Goal: Task Accomplishment & Management: Complete application form

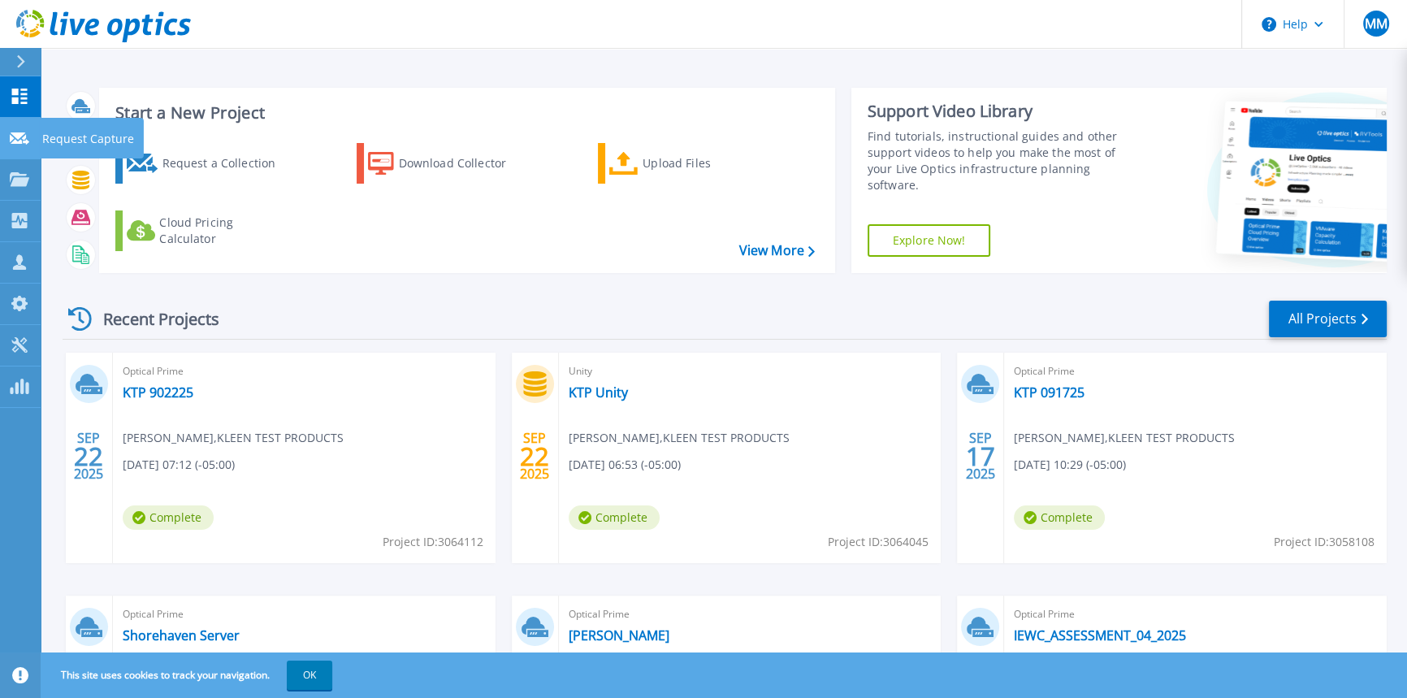
click at [24, 142] on icon at bounding box center [19, 138] width 19 height 12
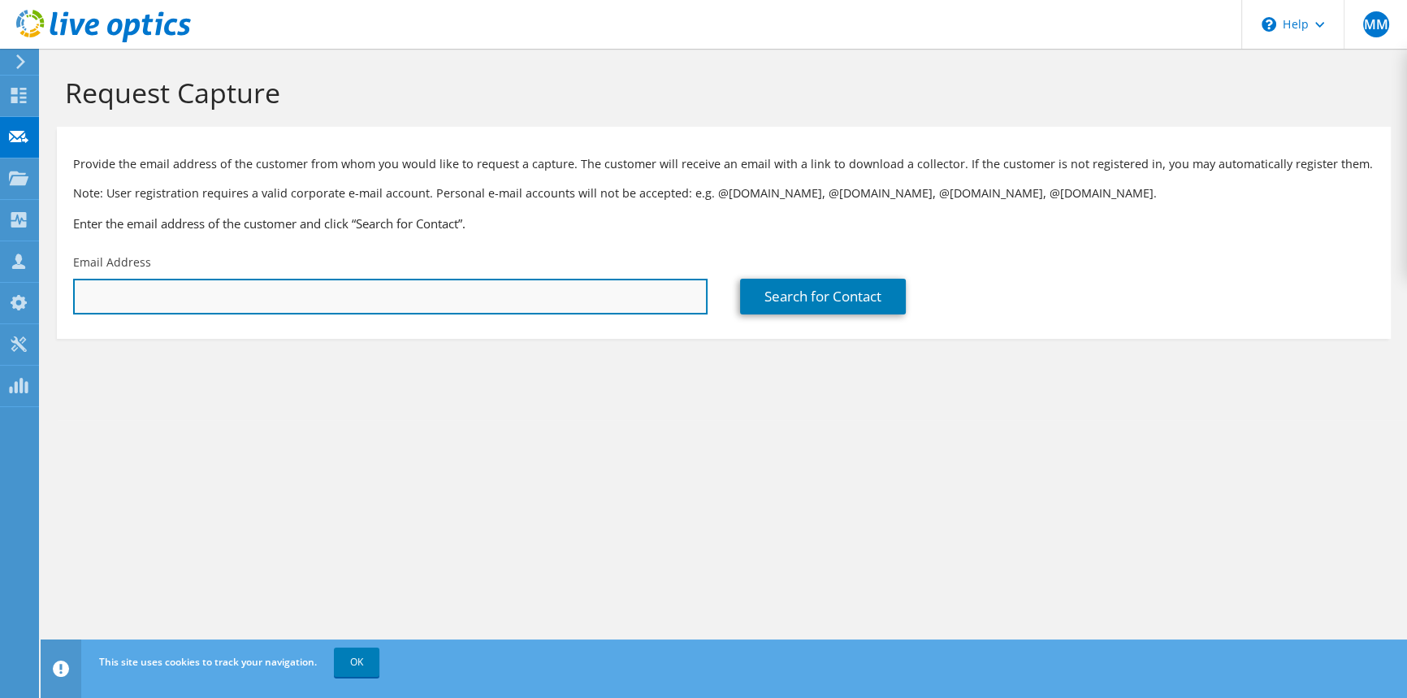
click at [365, 300] on input "text" at bounding box center [390, 297] width 634 height 36
paste input ""Wyatt M. Tilque" <wtilque@infinitymec.com>"
drag, startPoint x: 184, startPoint y: 298, endPoint x: 71, endPoint y: 298, distance: 112.9
click at [71, 298] on div "Email Address "Wyatt M. Tilque" <wtilque@infinitymec.com>" at bounding box center [390, 284] width 667 height 76
click at [288, 301] on input "wtilque@infinitymec.com>" at bounding box center [390, 297] width 634 height 36
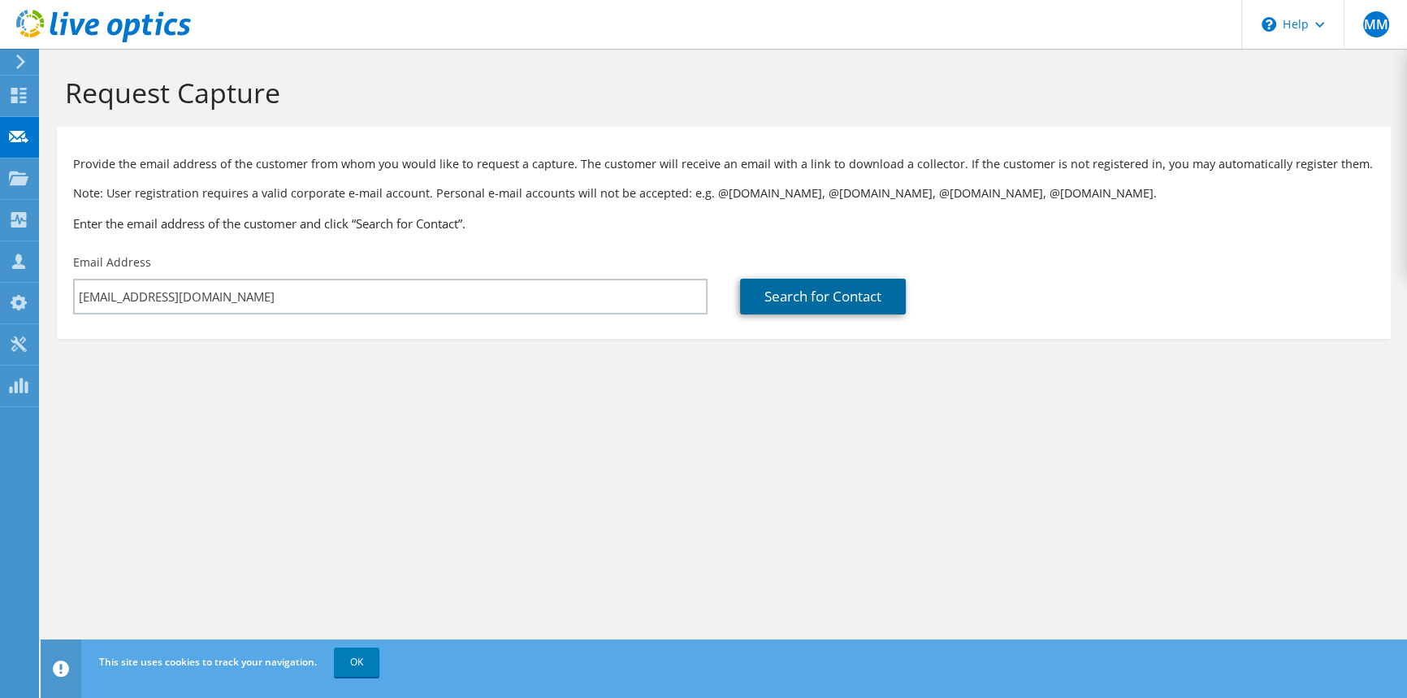
click at [810, 304] on link "Search for Contact" at bounding box center [823, 297] width 166 height 36
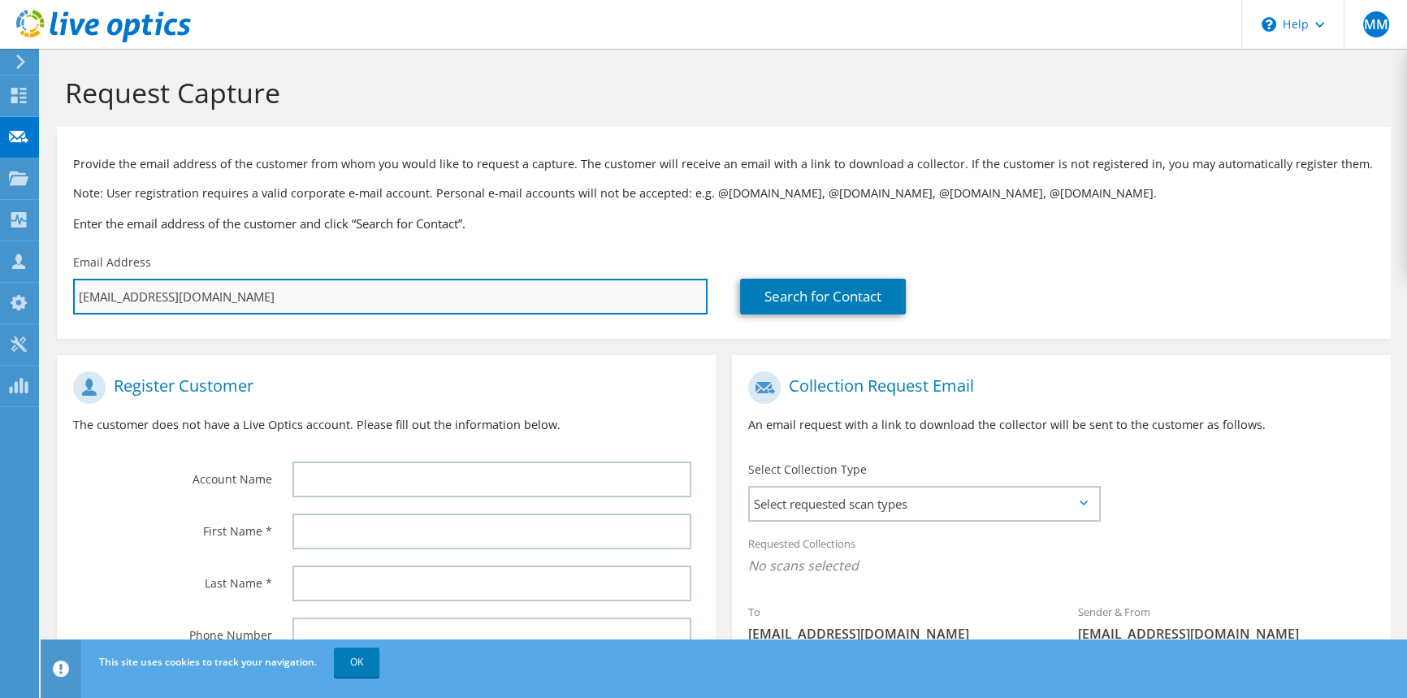
click at [325, 290] on input "wtilque@infinitymec.com" at bounding box center [390, 297] width 634 height 36
paste input "jcampbell"
type input "jcampbell@infinitymec.com"
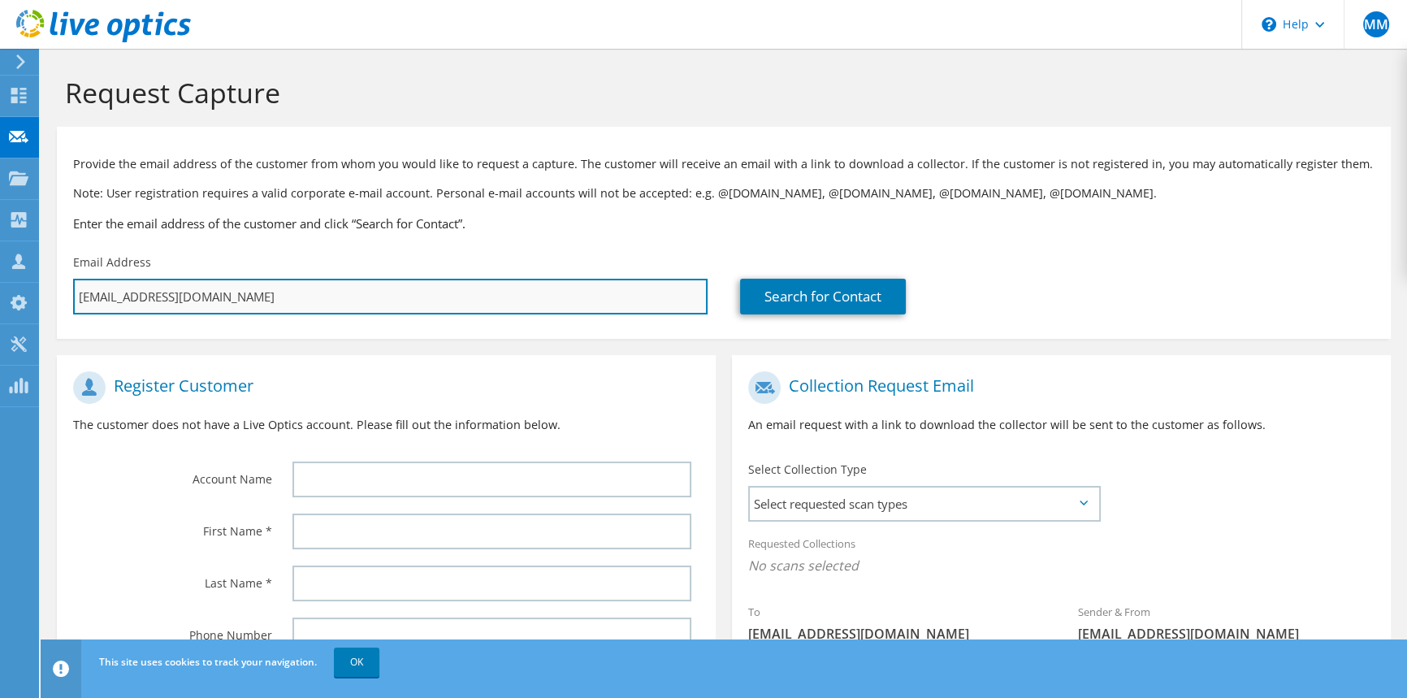
type input "Select"
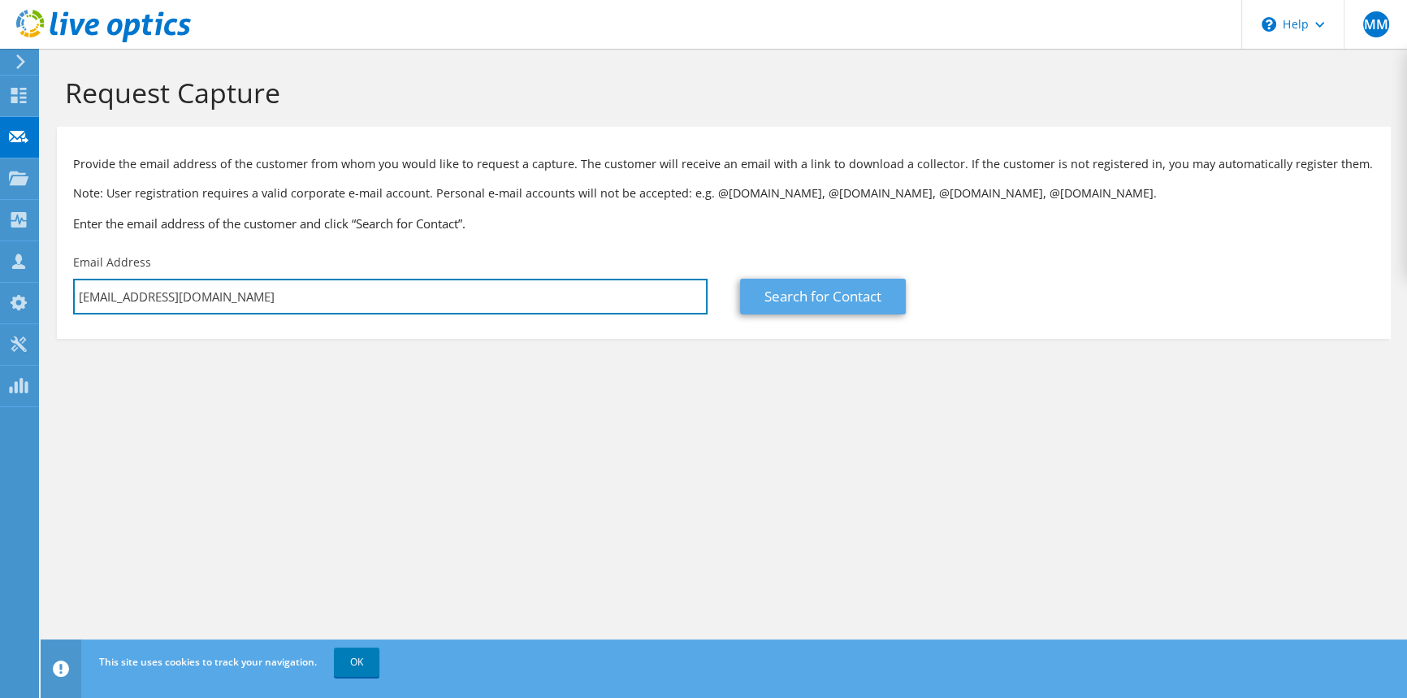
type input "jcampbell@infinitymec.com"
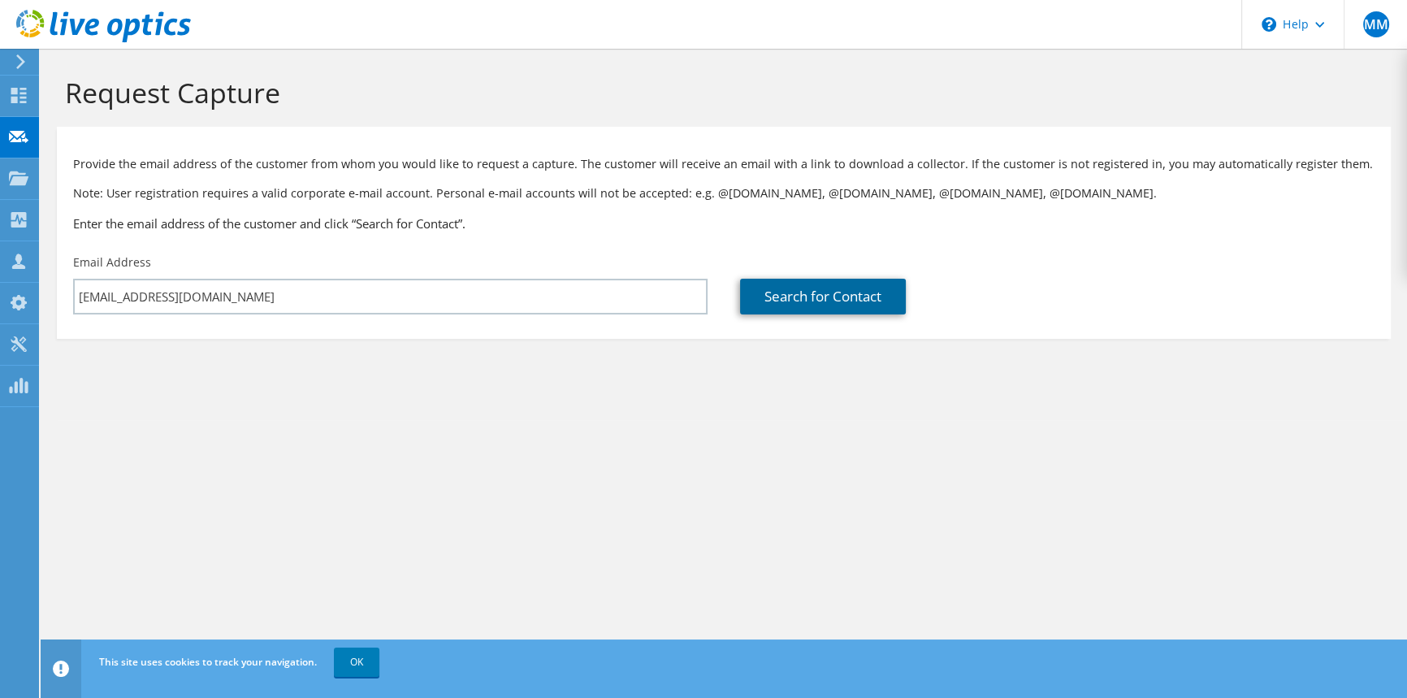
click at [755, 303] on link "Search for Contact" at bounding box center [823, 297] width 166 height 36
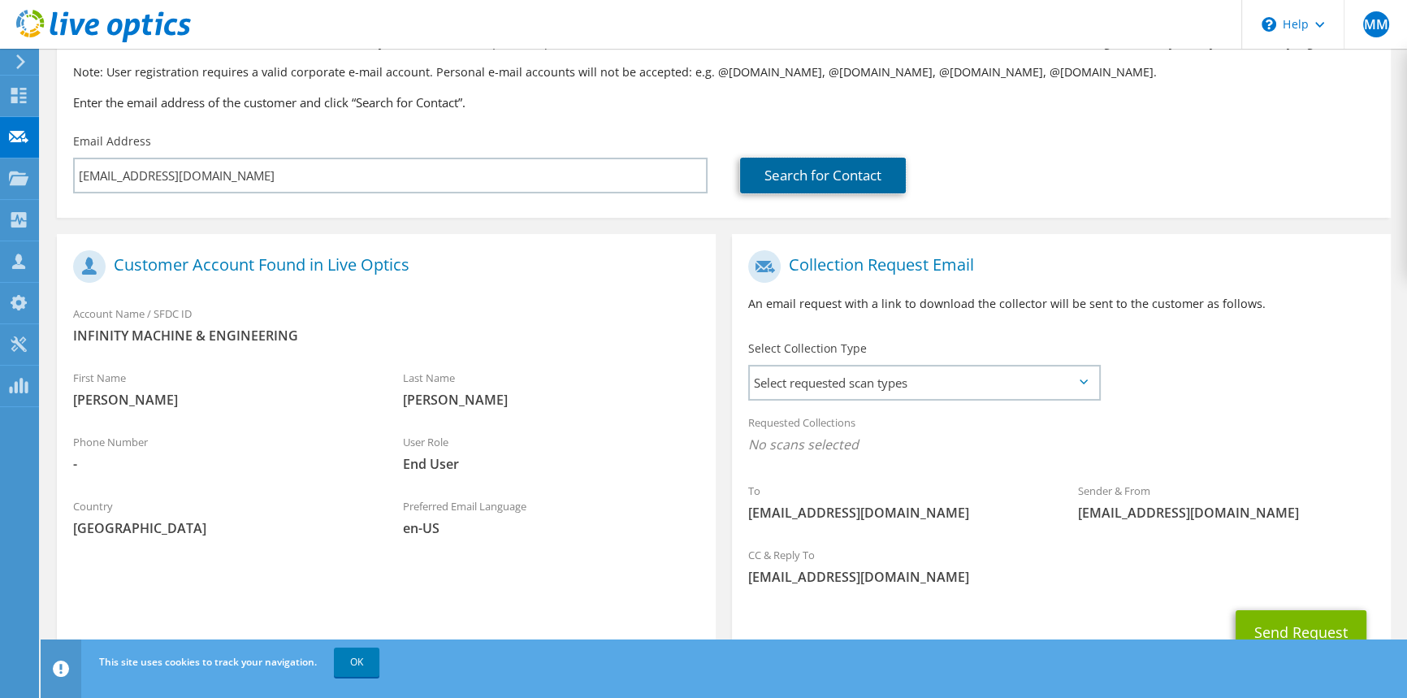
scroll to position [171, 0]
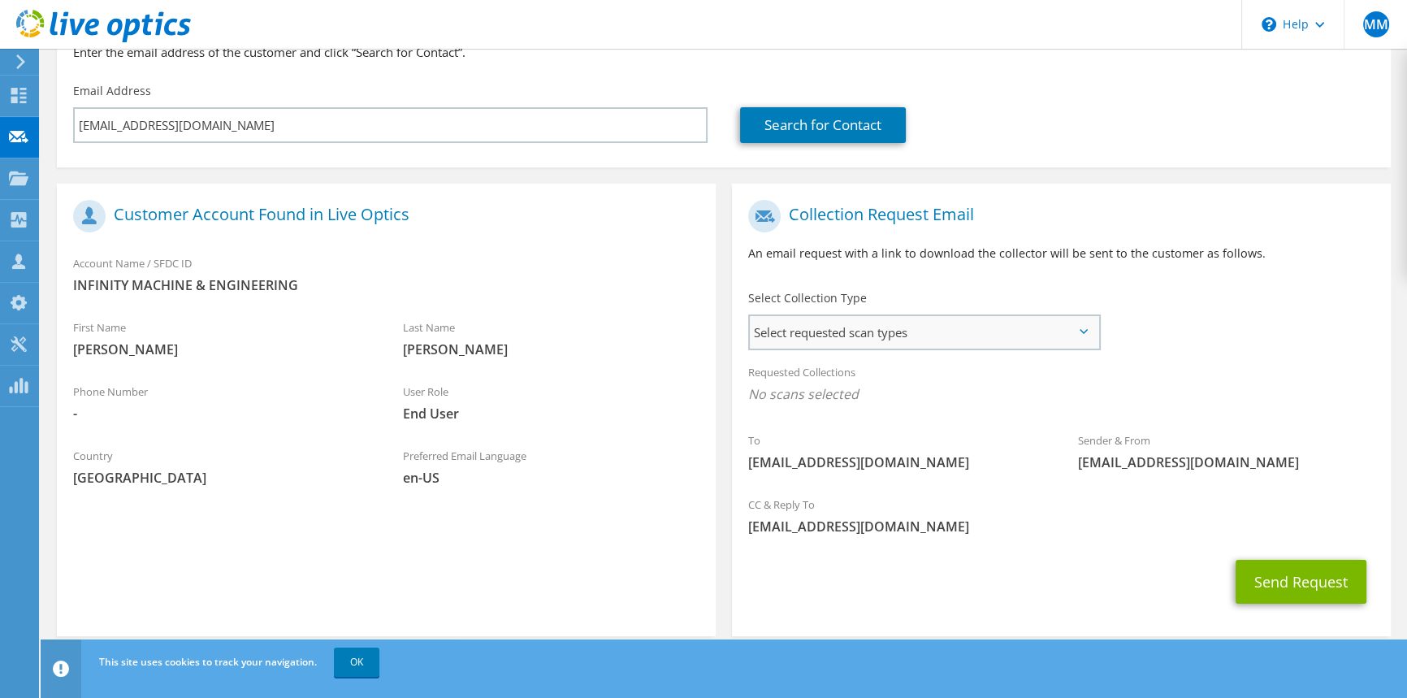
click at [833, 330] on span "Select requested scan types" at bounding box center [924, 332] width 348 height 32
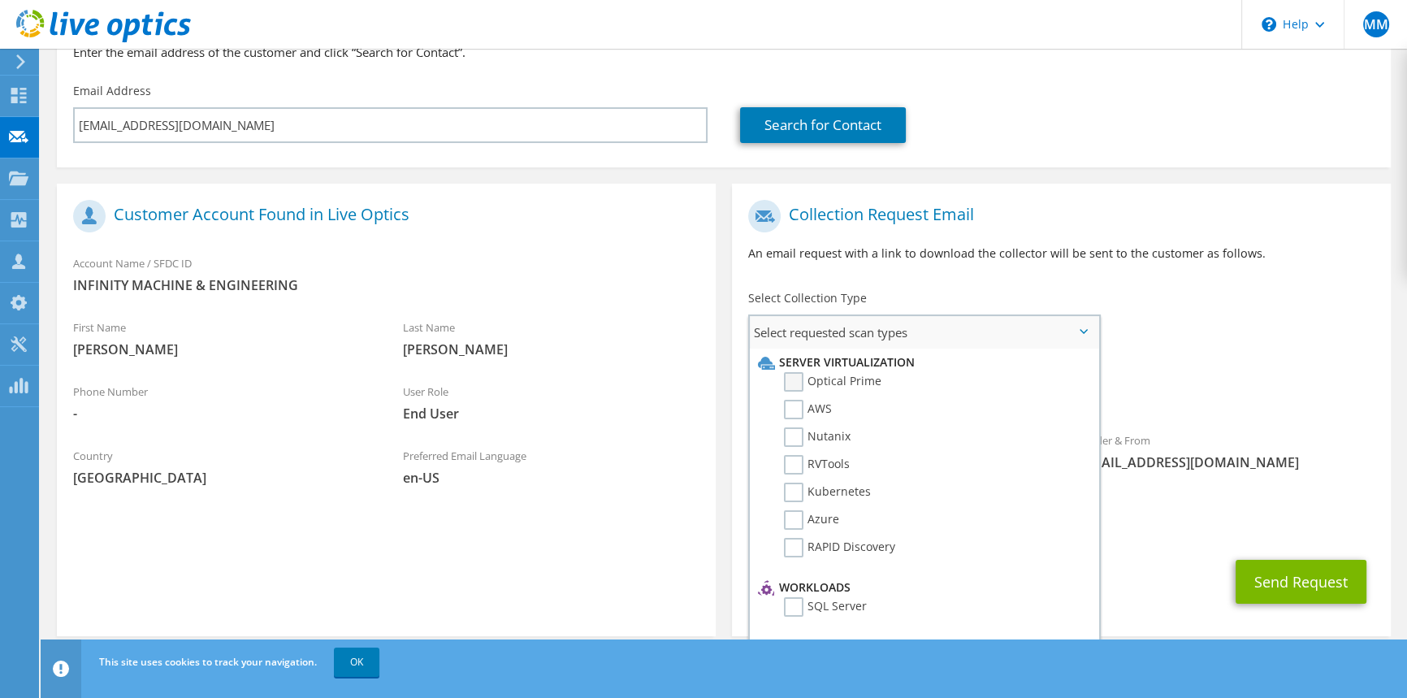
click at [832, 383] on label "Optical Prime" at bounding box center [832, 381] width 97 height 19
click at [0, 0] on input "Optical Prime" at bounding box center [0, 0] width 0 height 0
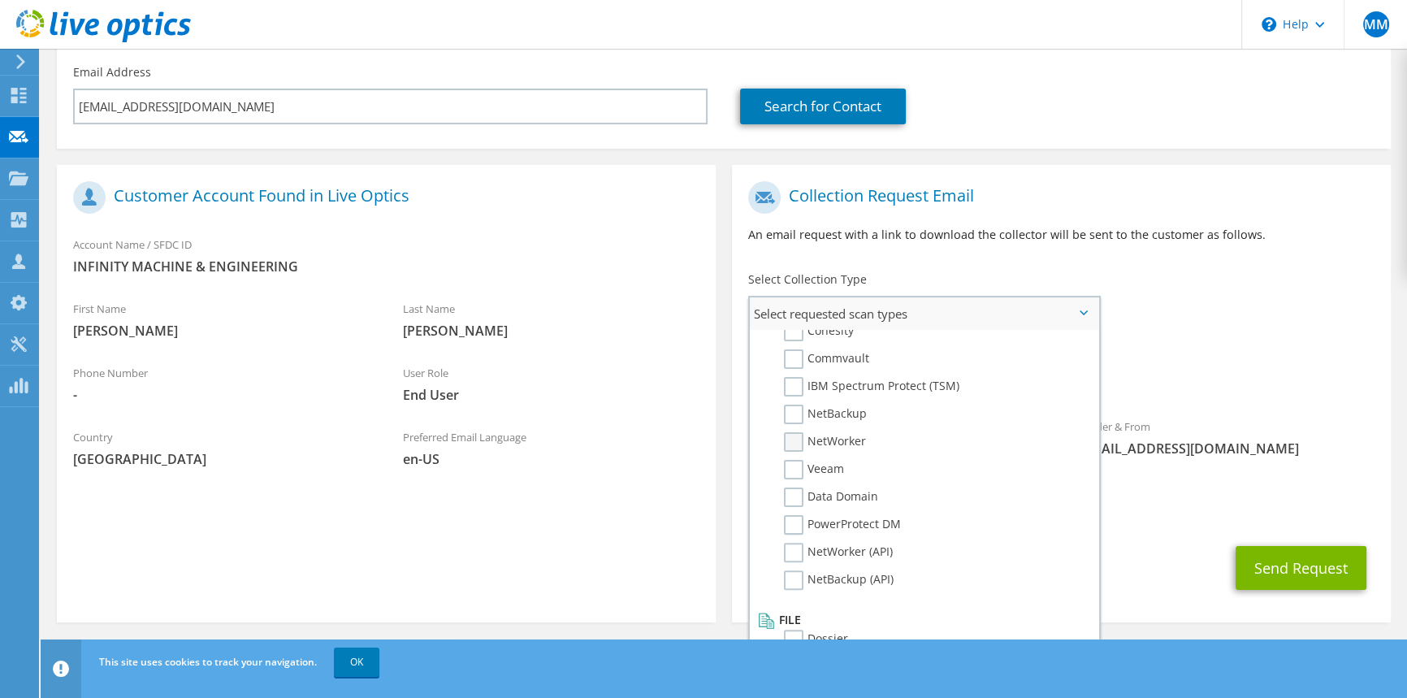
scroll to position [197, 0]
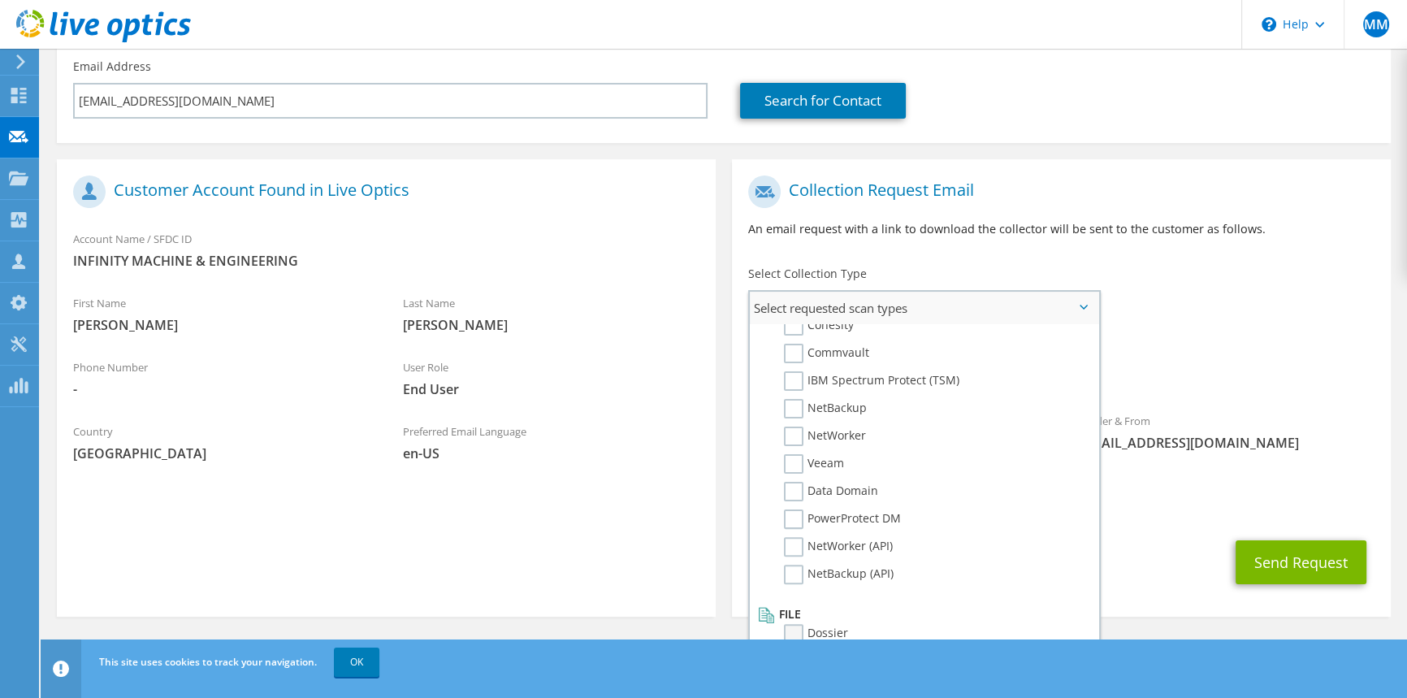
click at [826, 624] on label "Dossier" at bounding box center [816, 633] width 64 height 19
click at [0, 0] on input "Dossier" at bounding box center [0, 0] width 0 height 0
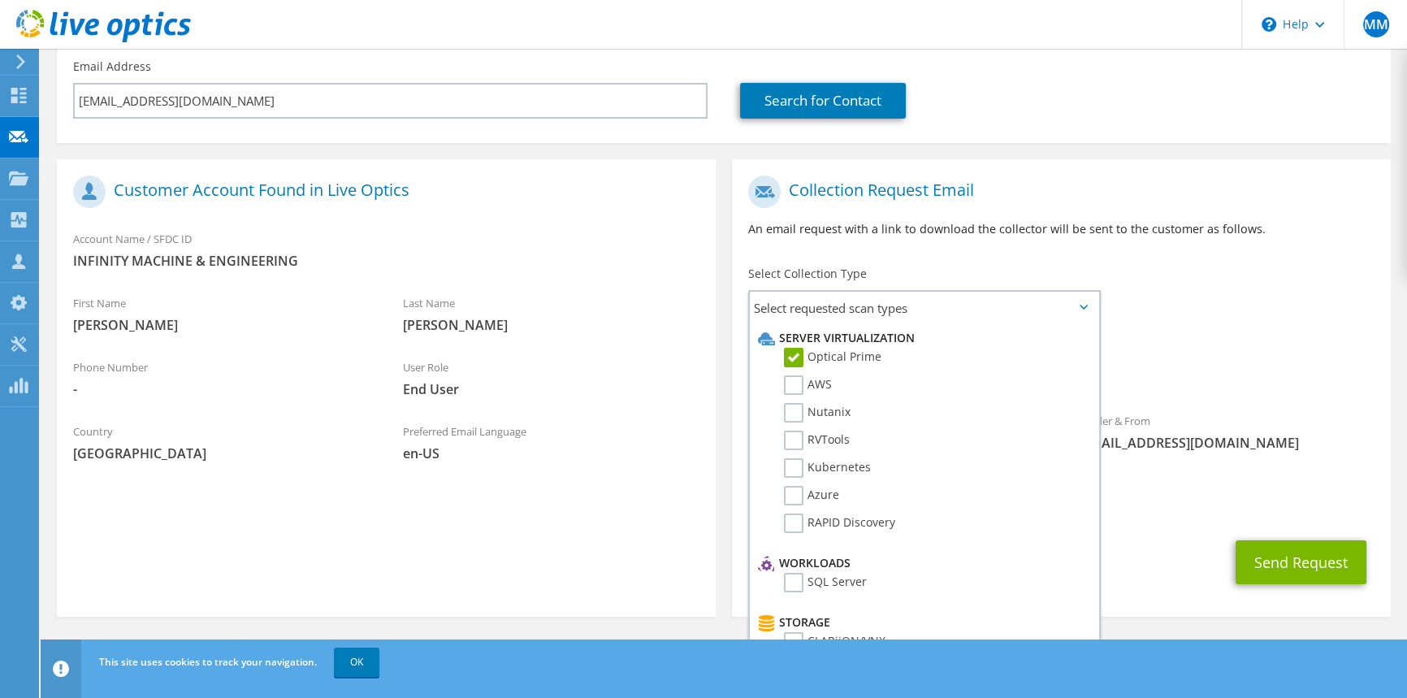
click at [1181, 374] on span "Optical Prime Dossier" at bounding box center [1061, 374] width 626 height 27
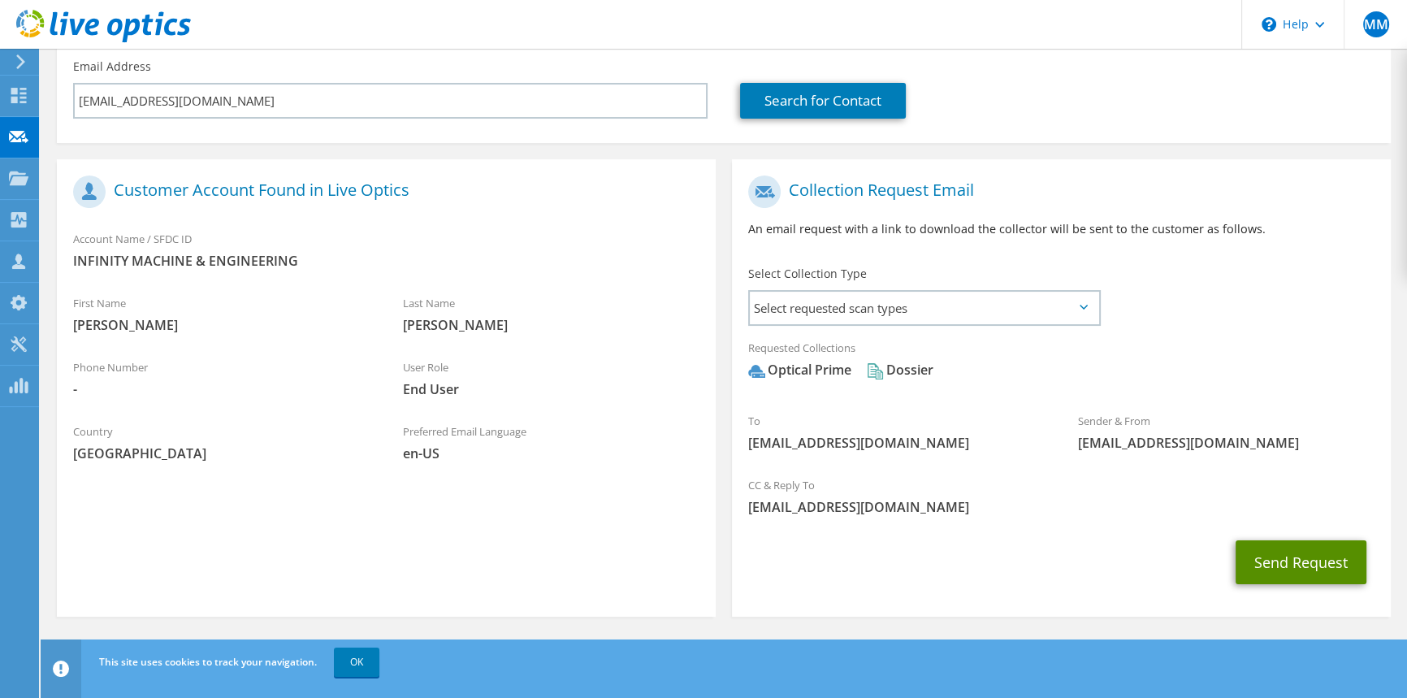
click at [1292, 556] on button "Send Request" at bounding box center [1300, 562] width 131 height 44
